Goal: Transaction & Acquisition: Purchase product/service

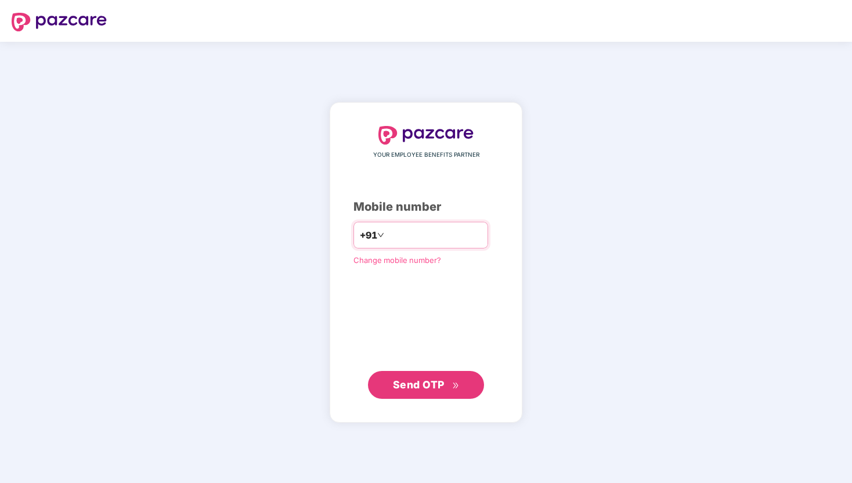
click at [410, 241] on input "number" at bounding box center [433, 235] width 95 height 19
type input "**********"
click at [407, 382] on span "Send OTP" at bounding box center [419, 384] width 52 height 12
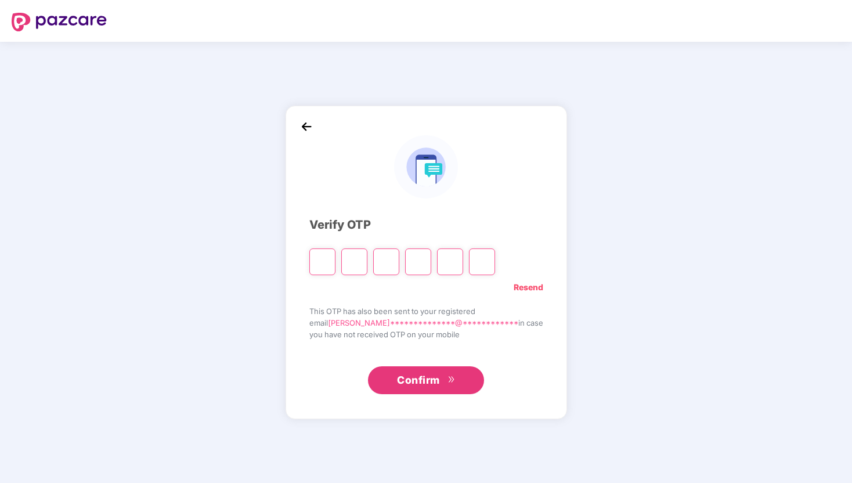
type input "*"
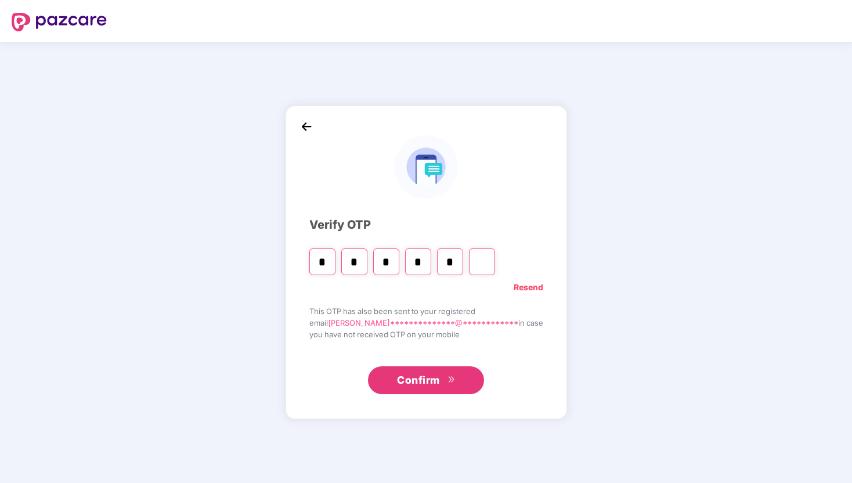
type input "*"
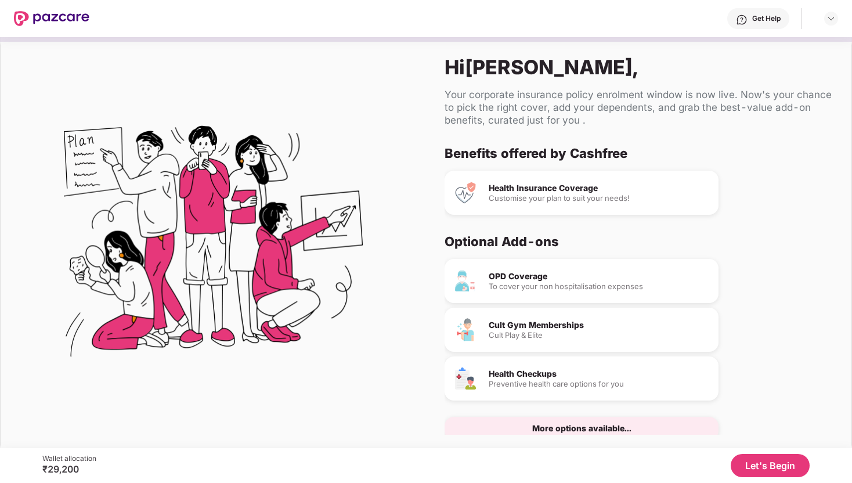
scroll to position [24, 0]
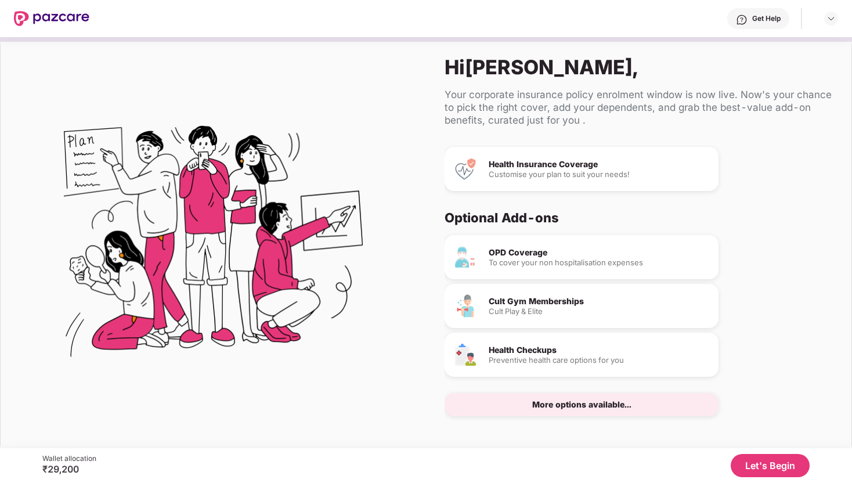
click at [769, 469] on button "Let's Begin" at bounding box center [769, 465] width 79 height 23
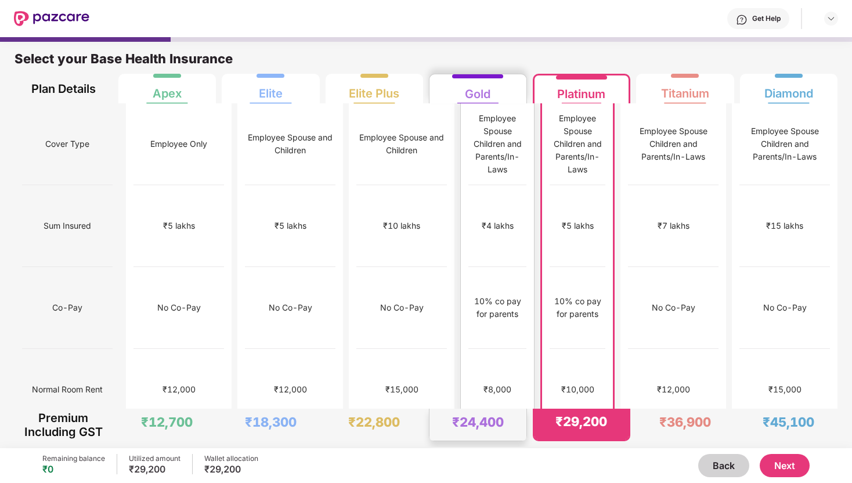
click at [468, 185] on div "₹4 lakhs" at bounding box center [497, 226] width 58 height 82
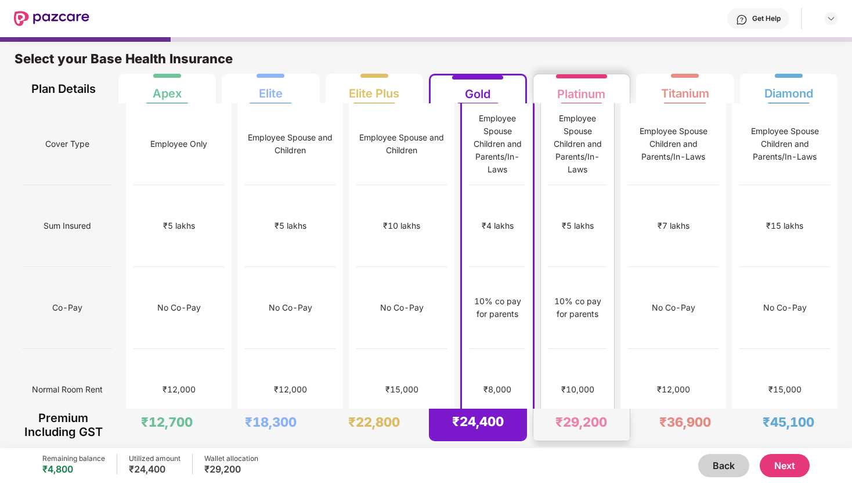
click at [576, 383] on div "₹10,000" at bounding box center [577, 389] width 33 height 13
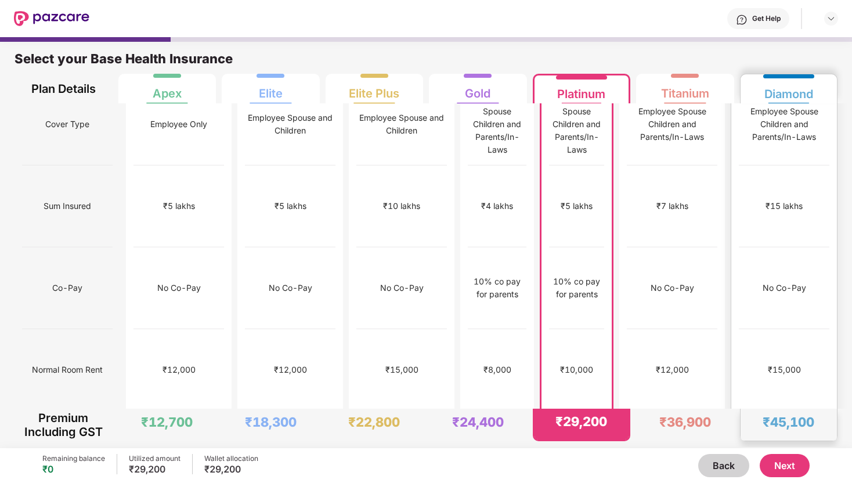
scroll to position [0, 0]
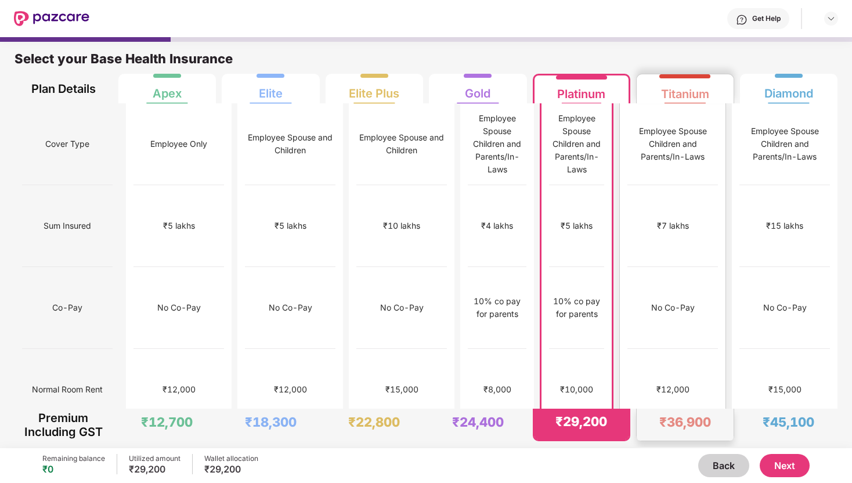
click at [695, 267] on div "No Co-Pay" at bounding box center [672, 308] width 91 height 82
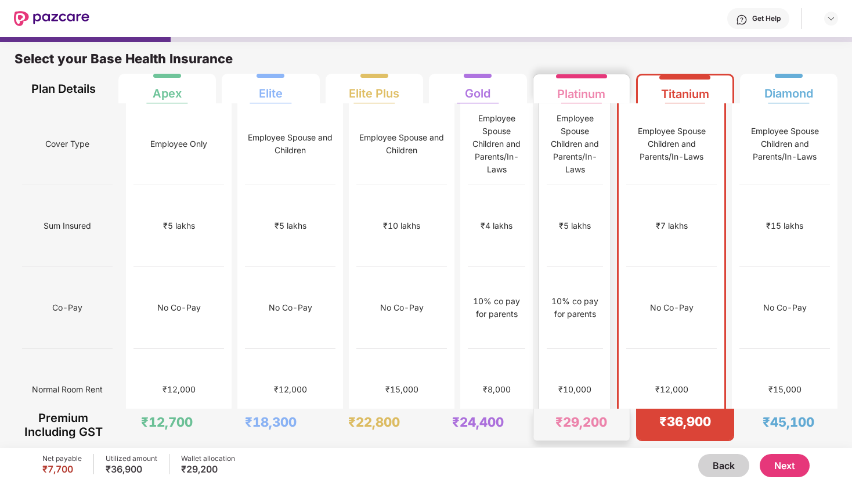
click at [578, 430] on div "No limit" at bounding box center [575, 471] width 56 height 82
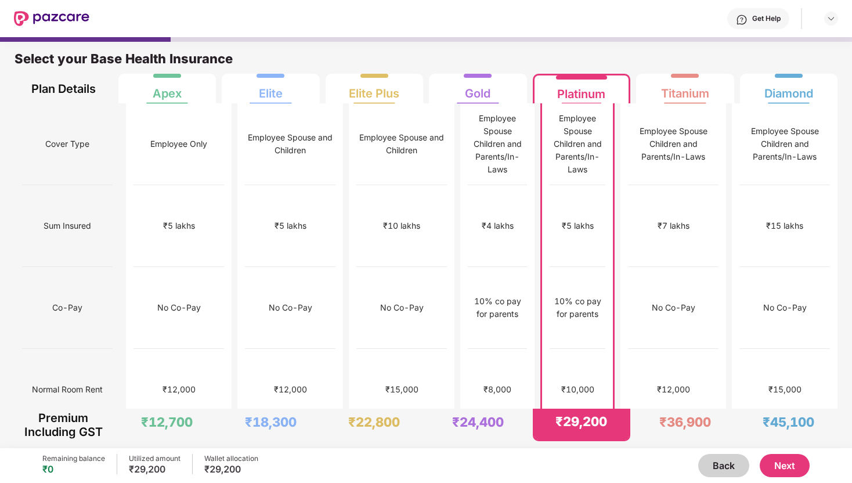
click at [775, 462] on button "Next" at bounding box center [784, 465] width 50 height 23
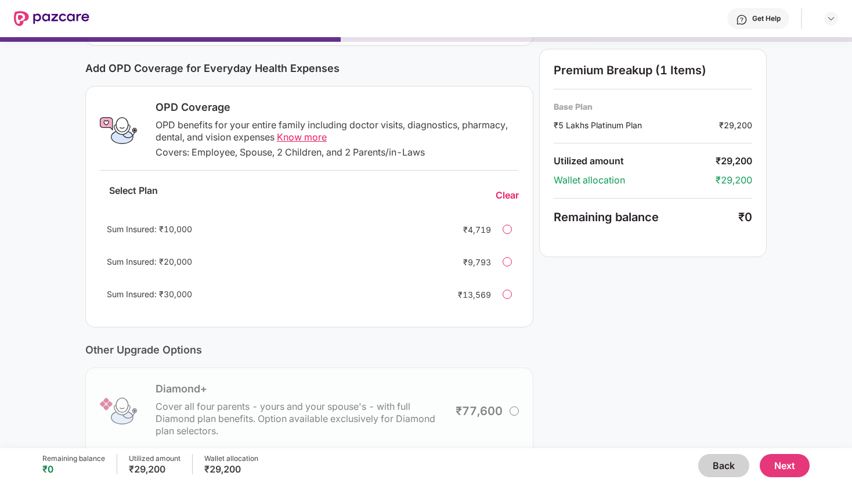
scroll to position [130, 0]
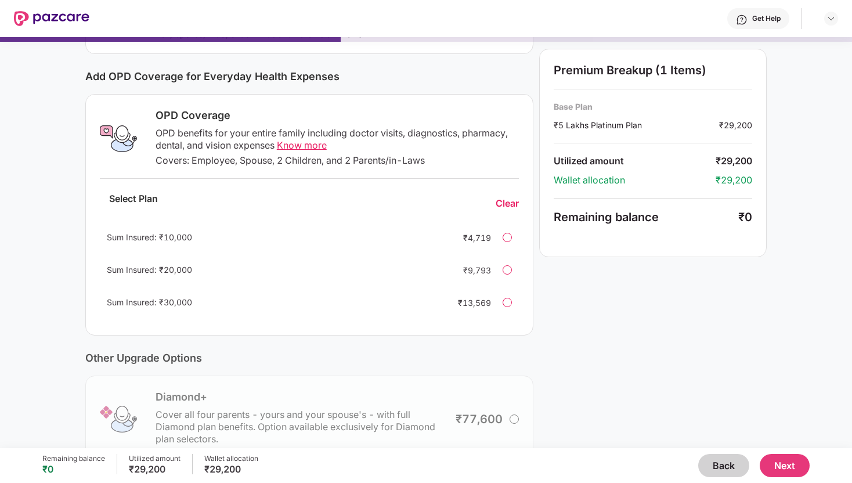
click at [777, 457] on button "Next" at bounding box center [784, 465] width 50 height 23
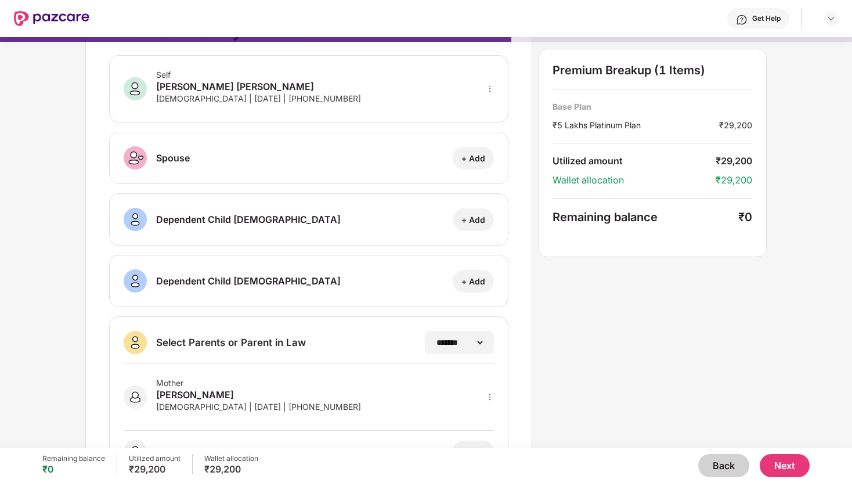
scroll to position [0, 0]
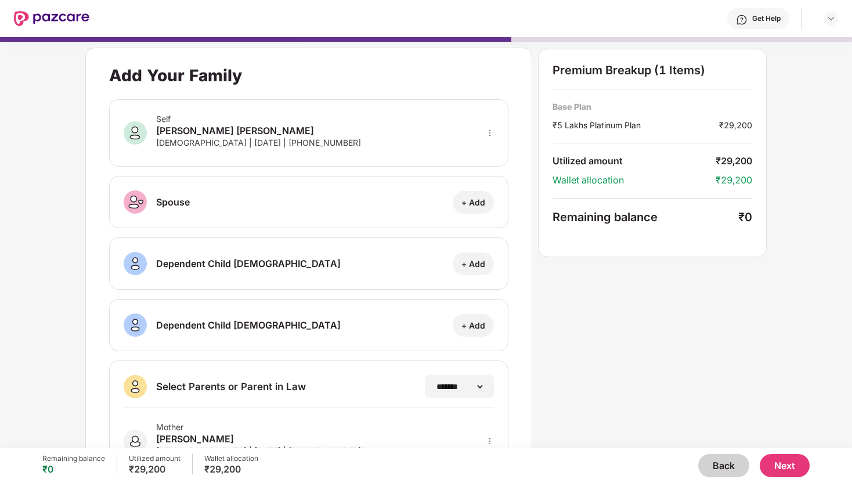
click at [51, 12] on img at bounding box center [51, 18] width 75 height 15
click at [718, 466] on button "Back" at bounding box center [723, 465] width 51 height 23
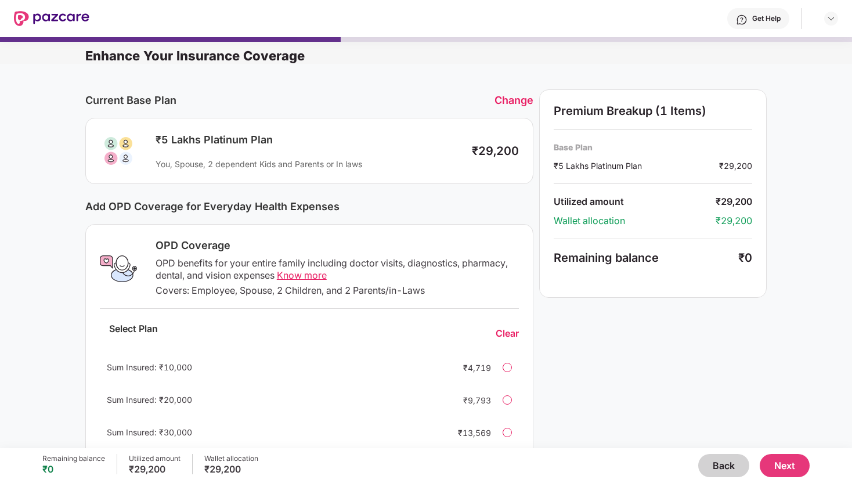
click at [718, 464] on button "Back" at bounding box center [723, 465] width 51 height 23
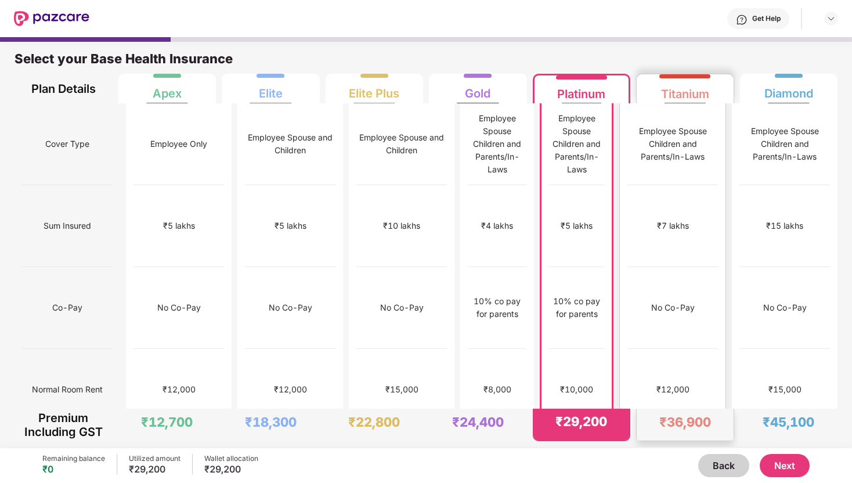
click at [652, 349] on div "₹12,000" at bounding box center [672, 390] width 91 height 82
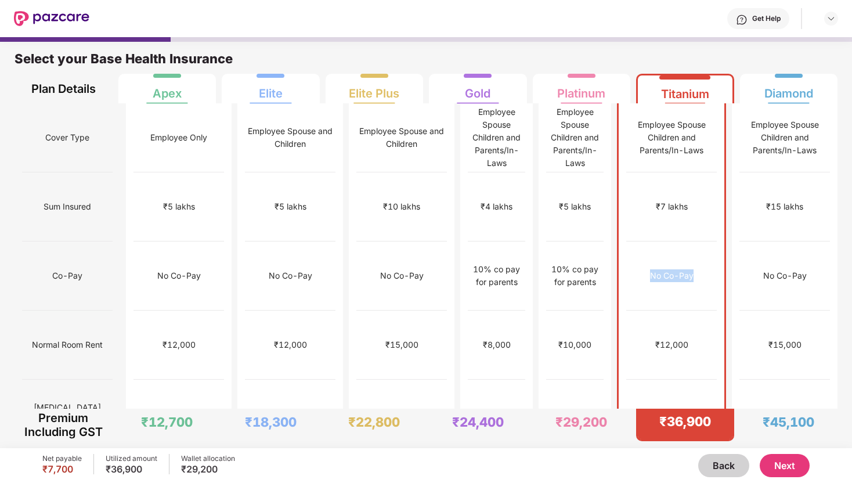
drag, startPoint x: 652, startPoint y: 238, endPoint x: 711, endPoint y: 244, distance: 59.5
click at [711, 244] on div "No Co-Pay" at bounding box center [671, 275] width 91 height 69
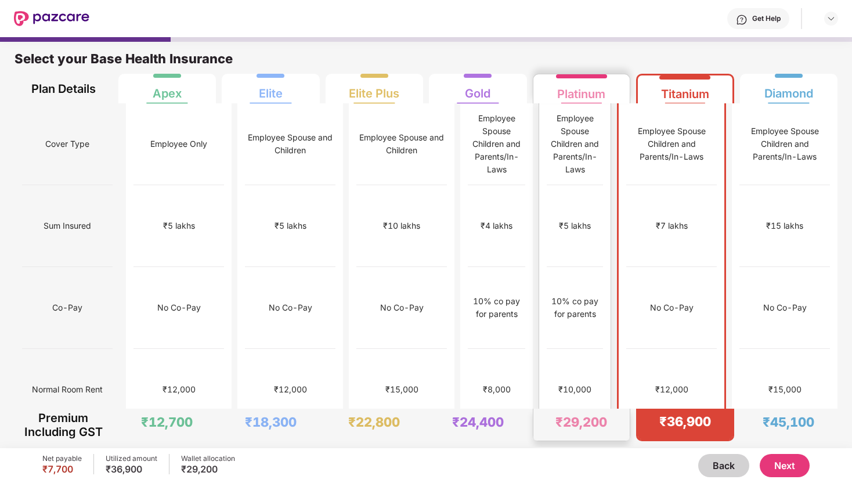
click at [587, 295] on div "10% co pay for parents" at bounding box center [575, 308] width 56 height 26
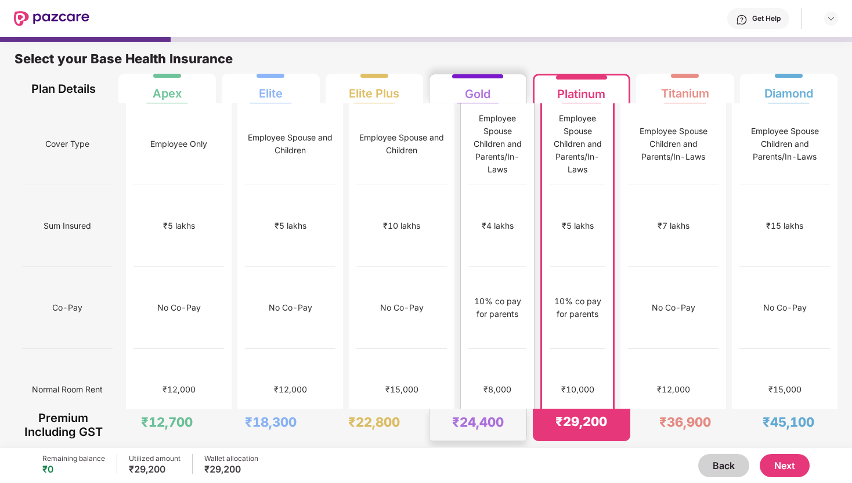
click at [500, 202] on div "₹4 lakhs" at bounding box center [497, 226] width 58 height 82
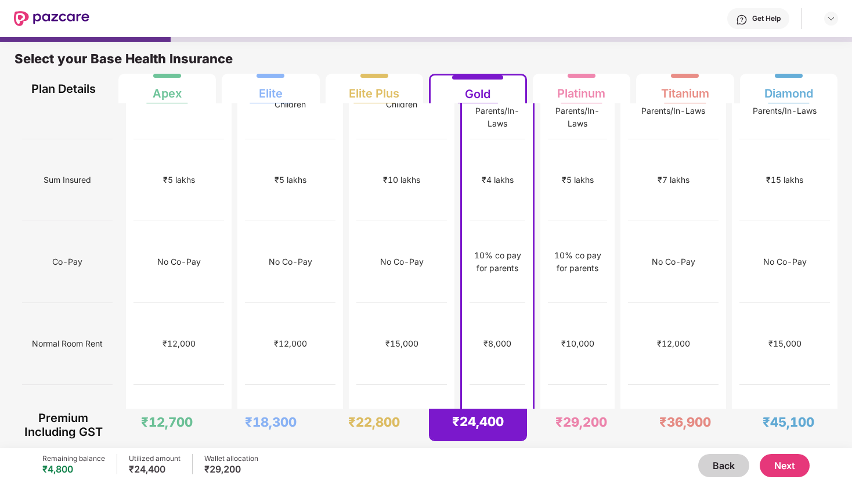
scroll to position [62, 0]
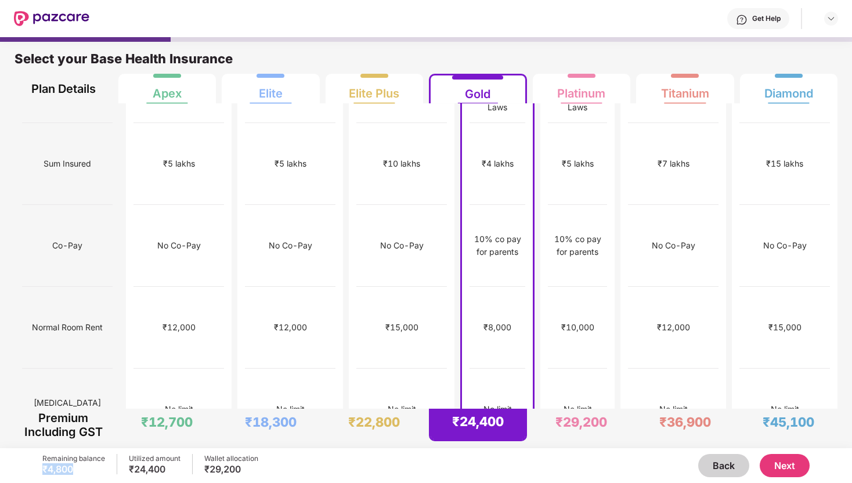
drag, startPoint x: 43, startPoint y: 468, endPoint x: 77, endPoint y: 471, distance: 34.4
click at [77, 471] on div "₹4,800" at bounding box center [73, 469] width 63 height 12
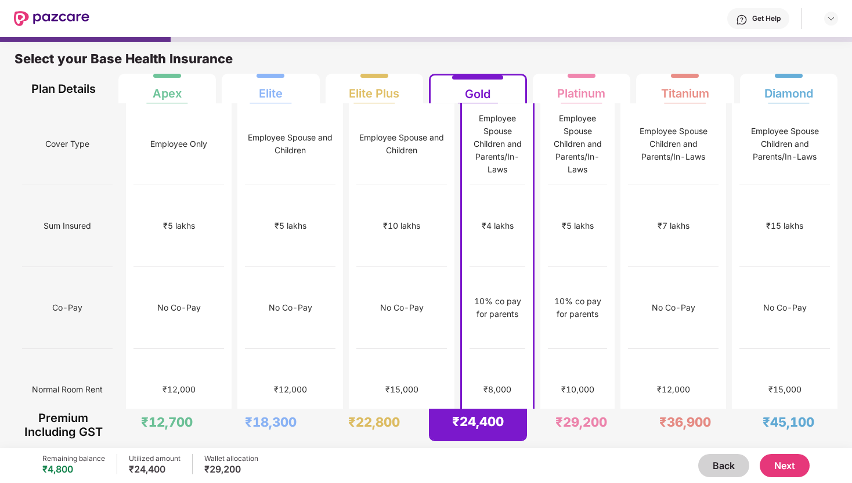
click at [61, 475] on div "Remaining balance ₹4,800" at bounding box center [73, 465] width 63 height 23
click at [782, 468] on button "Next" at bounding box center [784, 465] width 50 height 23
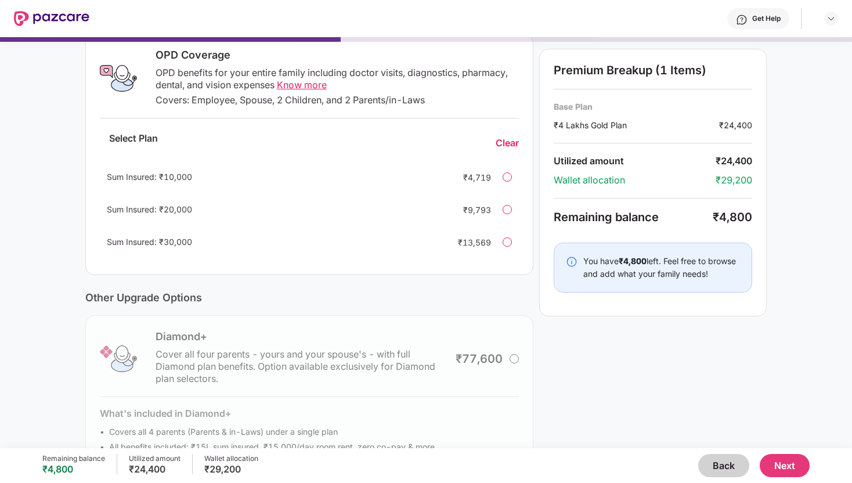
scroll to position [189, 0]
click at [504, 180] on div at bounding box center [506, 177] width 9 height 9
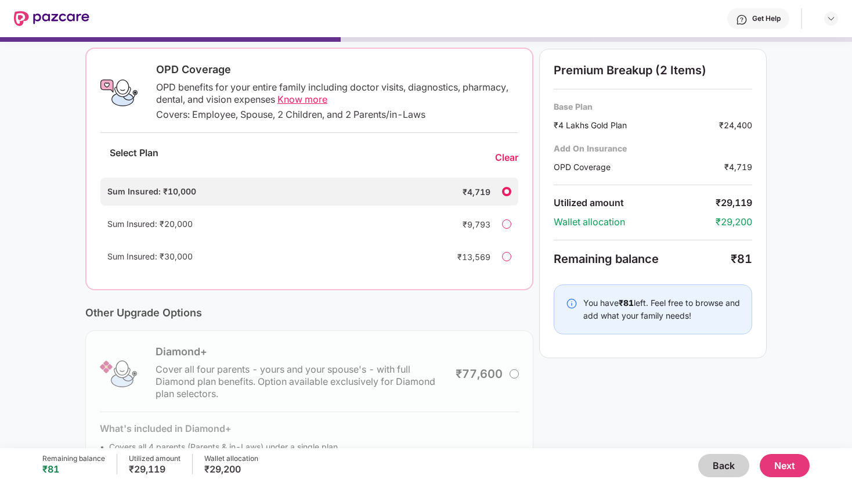
scroll to position [173, 0]
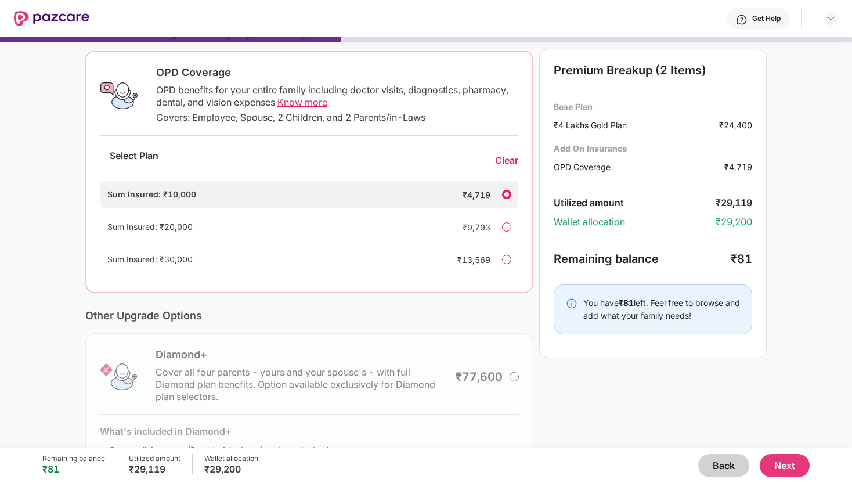
click at [502, 231] on div "Sum Insured: ₹20,000 ₹9,793" at bounding box center [309, 227] width 418 height 28
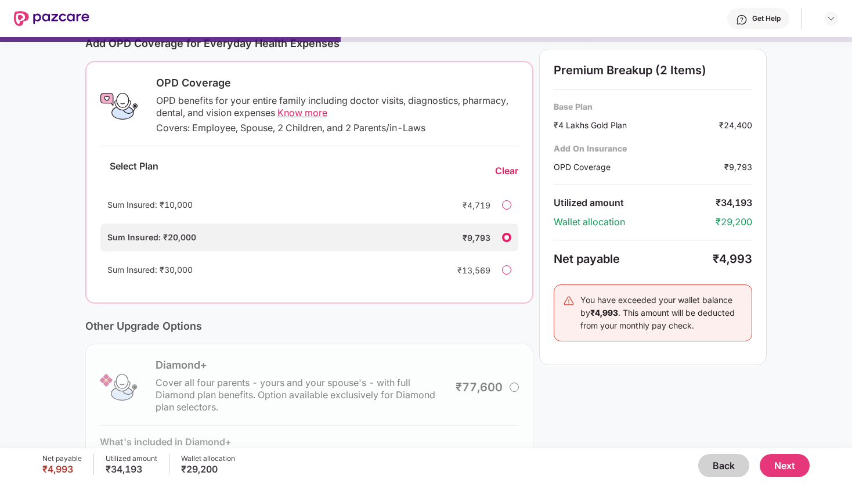
scroll to position [161, 0]
click at [502, 205] on div at bounding box center [506, 206] width 9 height 9
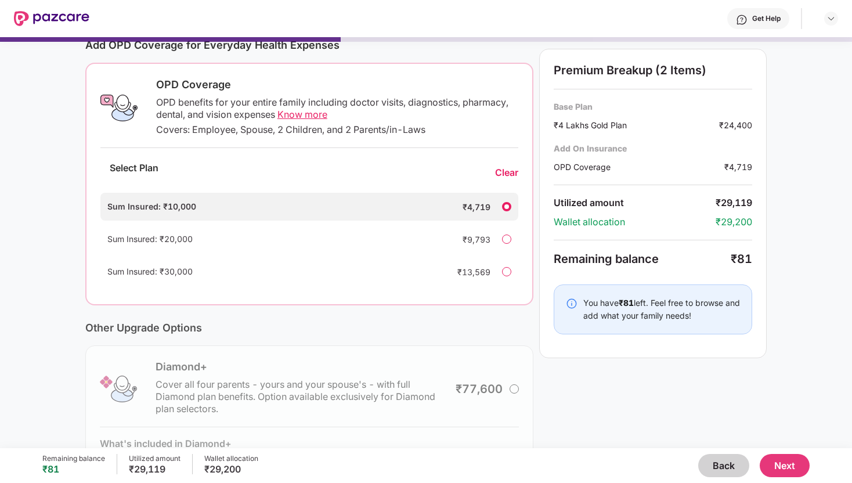
click at [505, 236] on div at bounding box center [506, 238] width 9 height 9
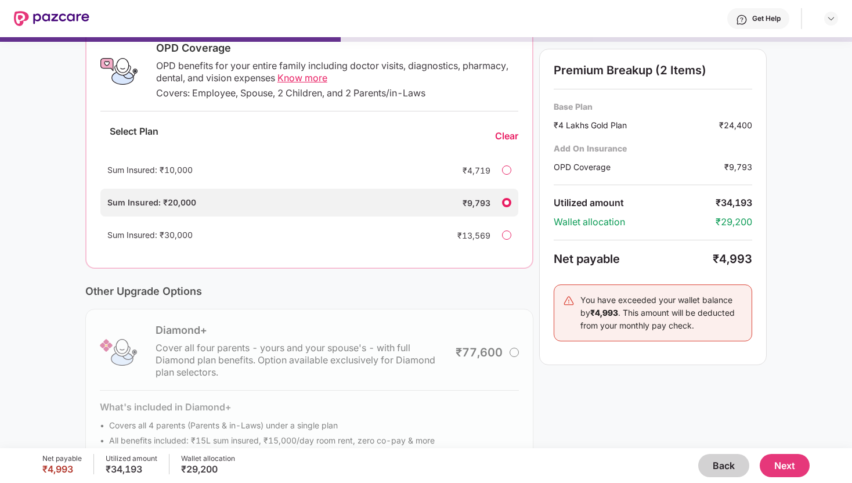
scroll to position [160, 0]
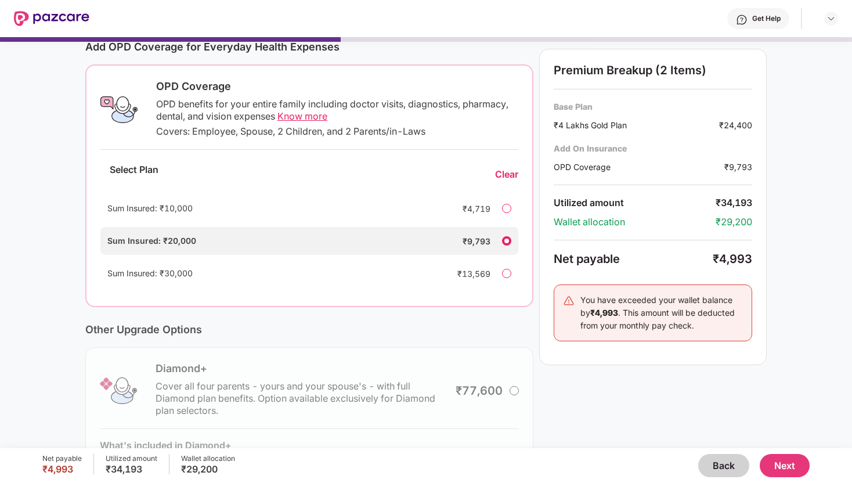
click at [505, 273] on div at bounding box center [506, 273] width 9 height 9
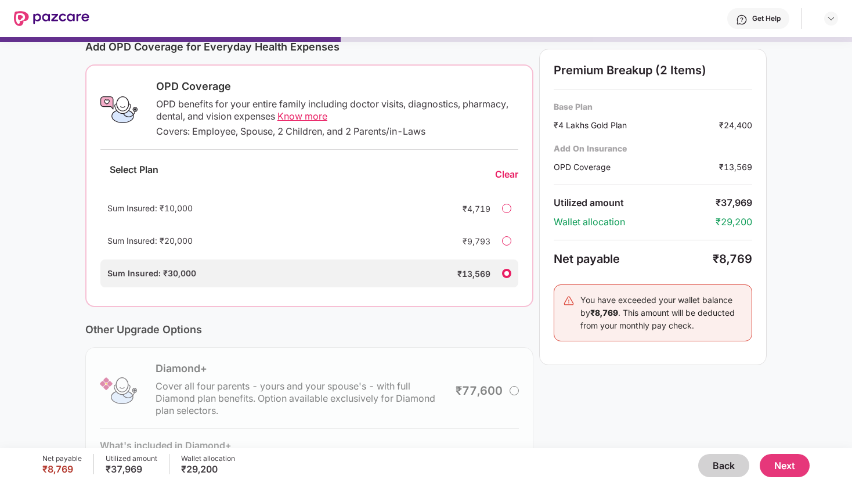
click at [493, 240] on div "Sum Insured: ₹20,000 ₹9,793" at bounding box center [309, 241] width 418 height 28
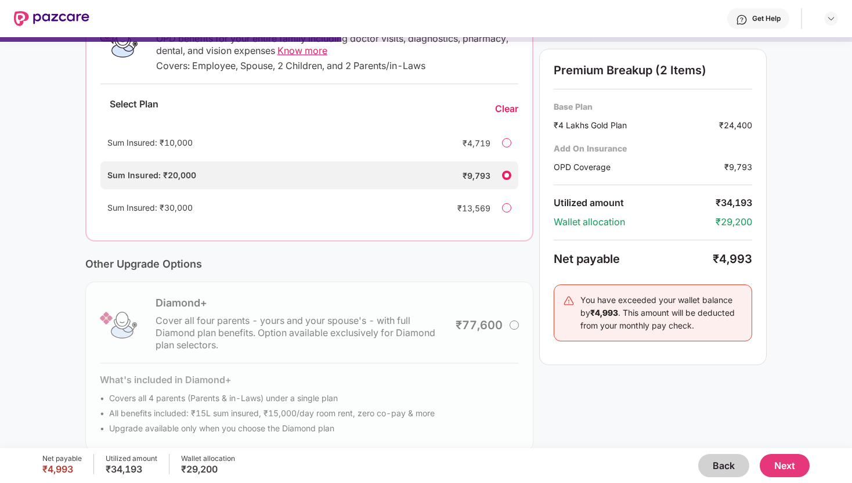
scroll to position [243, 0]
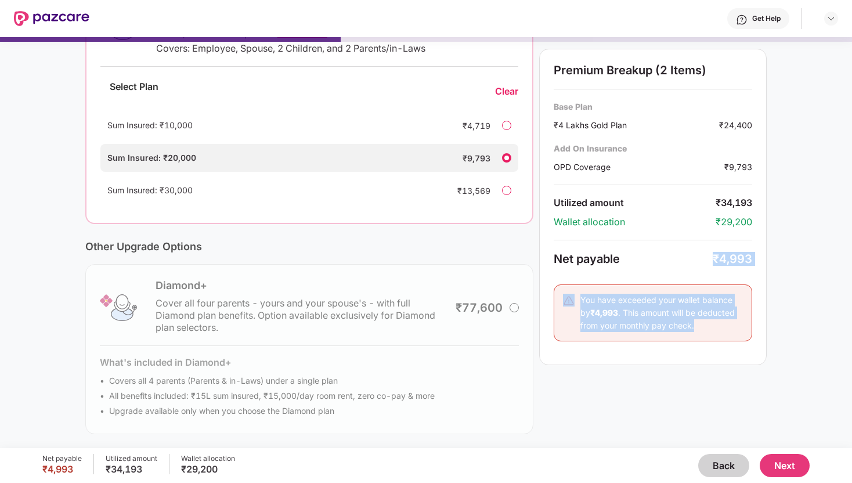
drag, startPoint x: 710, startPoint y: 253, endPoint x: 767, endPoint y: 265, distance: 58.1
click at [767, 265] on div "Current Base Plan Change ₹4 Lakhs Gold Plan You, Spouse, 2 dependent Kids and P…" at bounding box center [426, 134] width 852 height 627
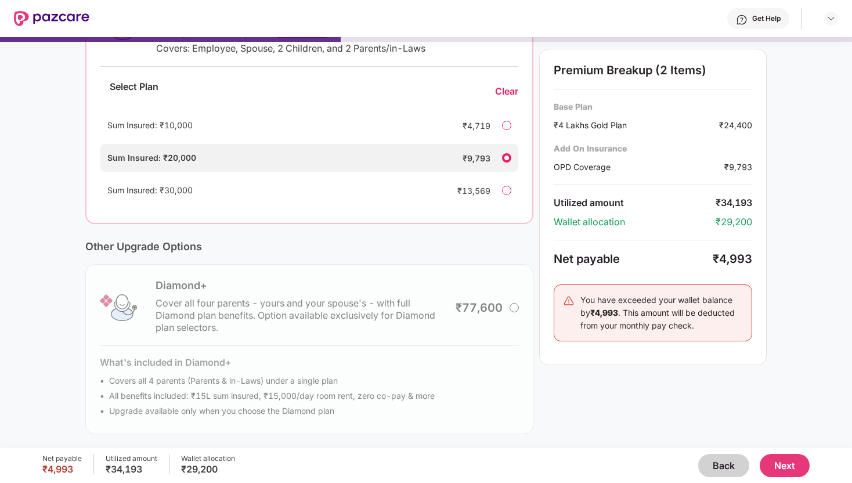
click at [731, 254] on div "₹4,993" at bounding box center [731, 259] width 39 height 14
drag, startPoint x: 709, startPoint y: 255, endPoint x: 757, endPoint y: 255, distance: 47.6
click at [757, 255] on div "Premium Breakup (2 Items) Base Plan ₹4 Lakhs Gold Plan ₹24,400 Add On Insurance…" at bounding box center [652, 207] width 227 height 316
click at [690, 256] on div "Net payable" at bounding box center [632, 259] width 159 height 14
click at [502, 121] on div "Sum Insured: ₹10,000 ₹4,719" at bounding box center [309, 125] width 418 height 28
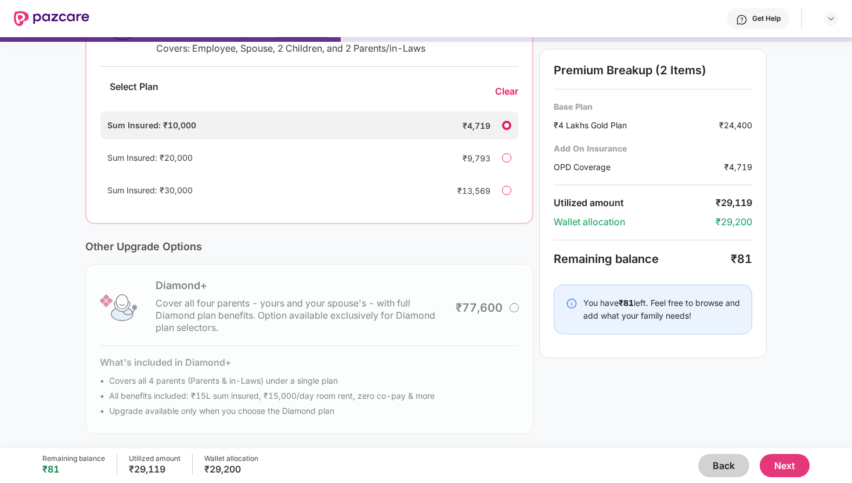
click at [504, 154] on div at bounding box center [506, 157] width 9 height 9
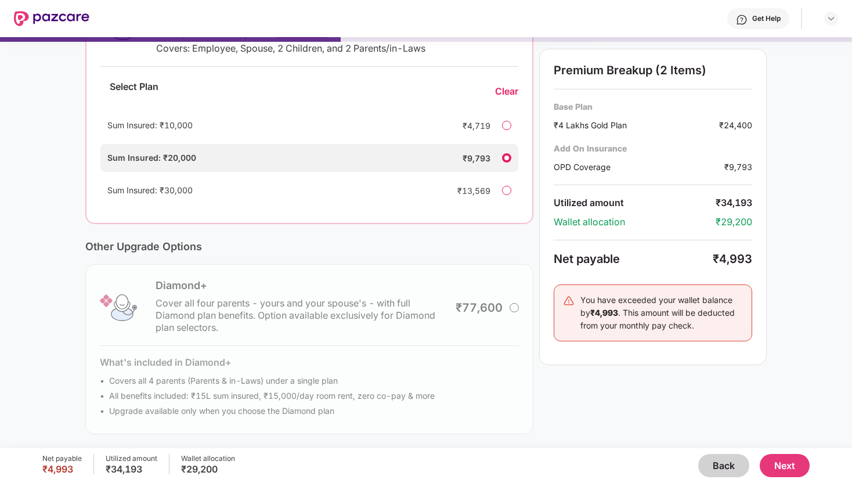
click at [784, 471] on button "Next" at bounding box center [784, 465] width 50 height 23
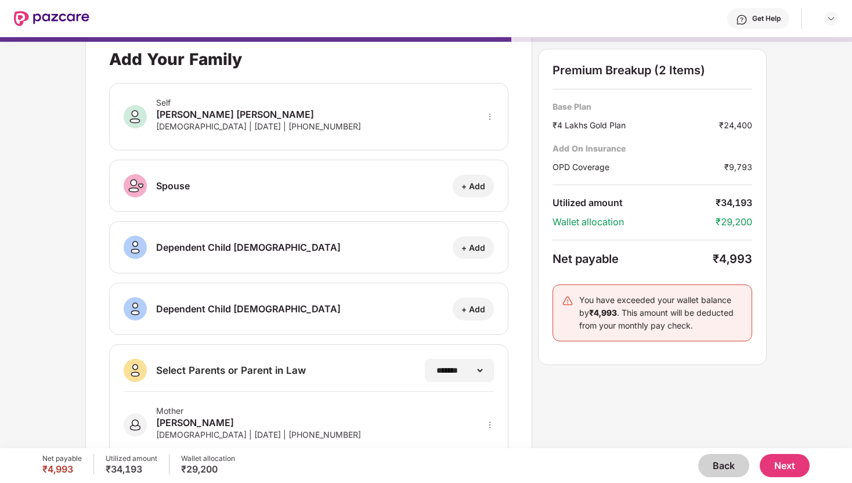
scroll to position [0, 0]
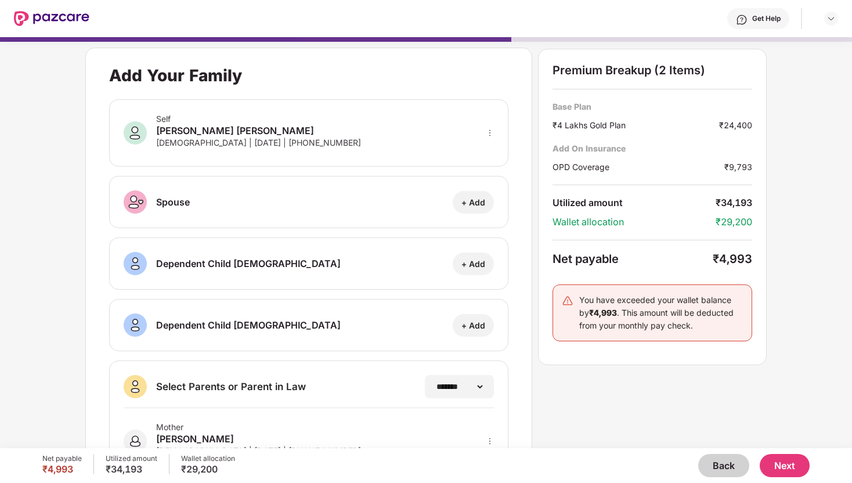
click at [792, 466] on button "Next" at bounding box center [784, 465] width 50 height 23
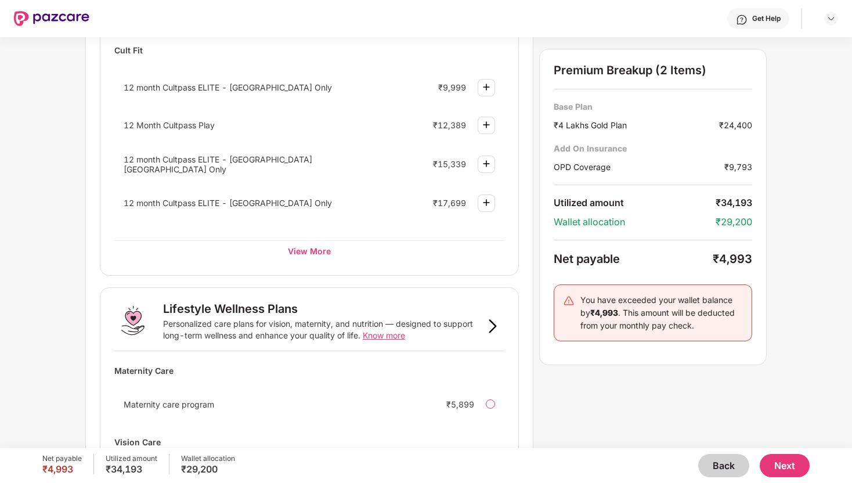
scroll to position [660, 0]
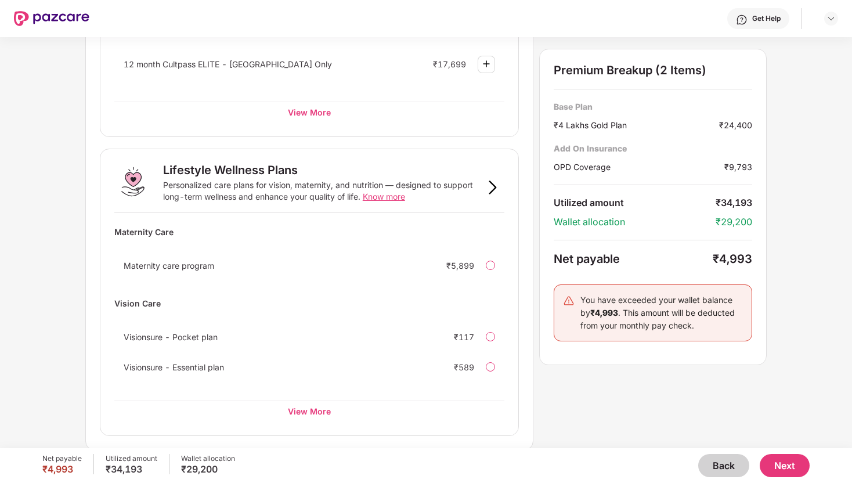
click at [794, 462] on button "Next" at bounding box center [784, 465] width 50 height 23
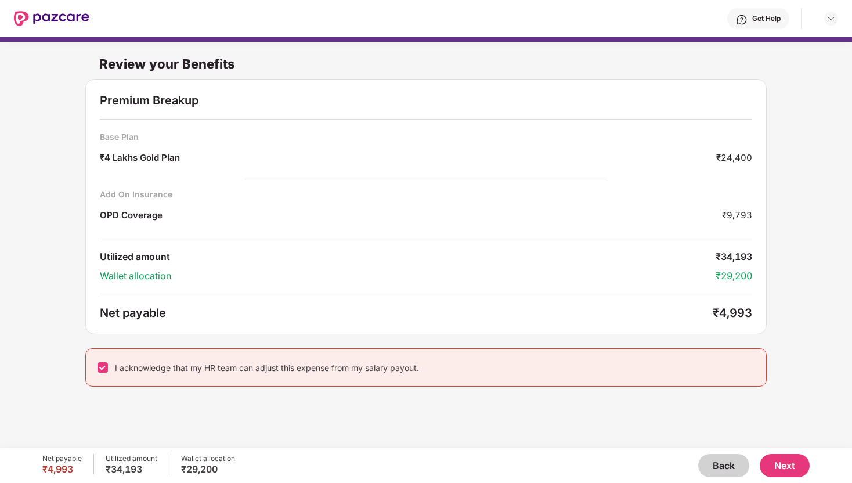
click at [791, 465] on button "Next" at bounding box center [784, 465] width 50 height 23
